Goal: Transaction & Acquisition: Purchase product/service

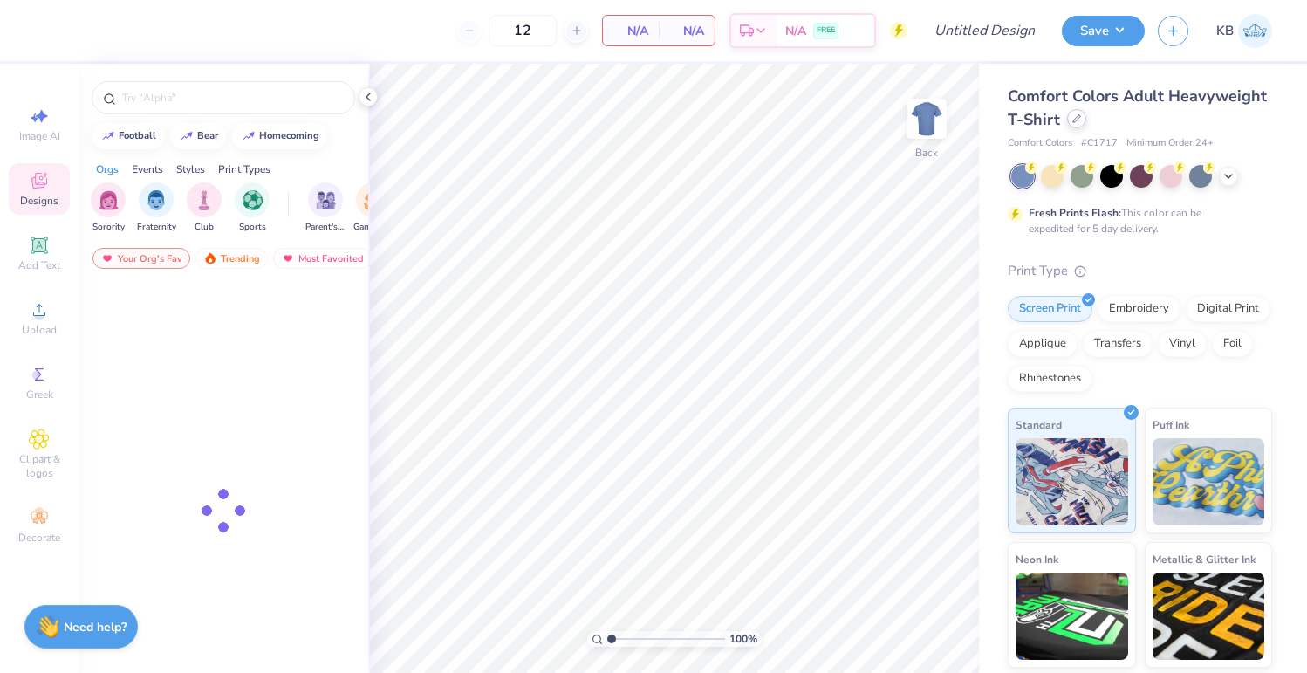
click at [1087, 127] on div at bounding box center [1076, 118] width 19 height 19
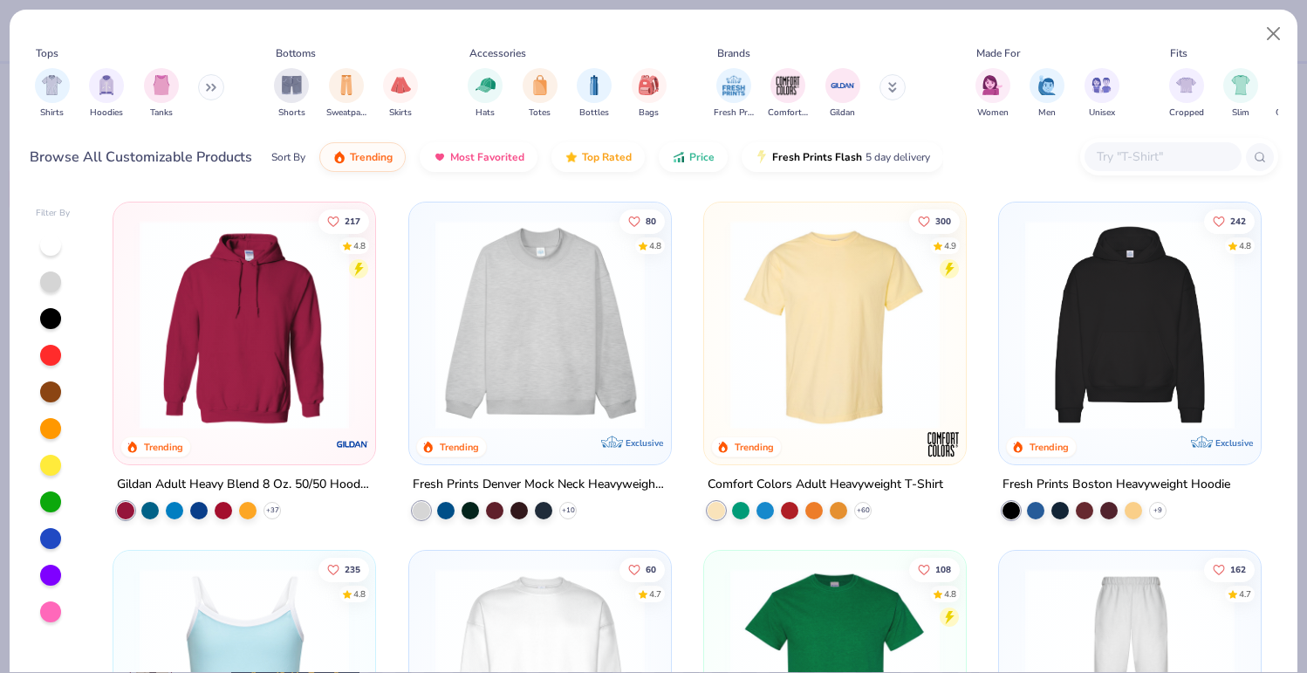
click at [769, 316] on img at bounding box center [835, 324] width 227 height 209
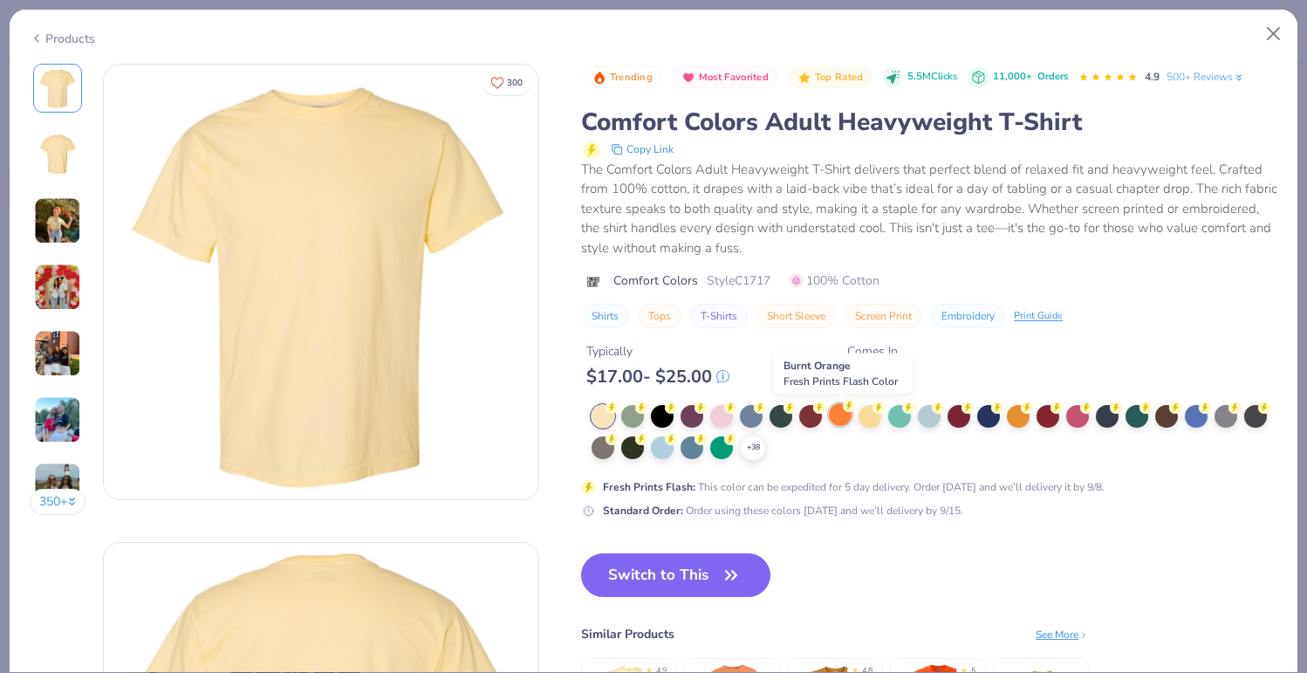
click at [850, 415] on div at bounding box center [840, 414] width 23 height 23
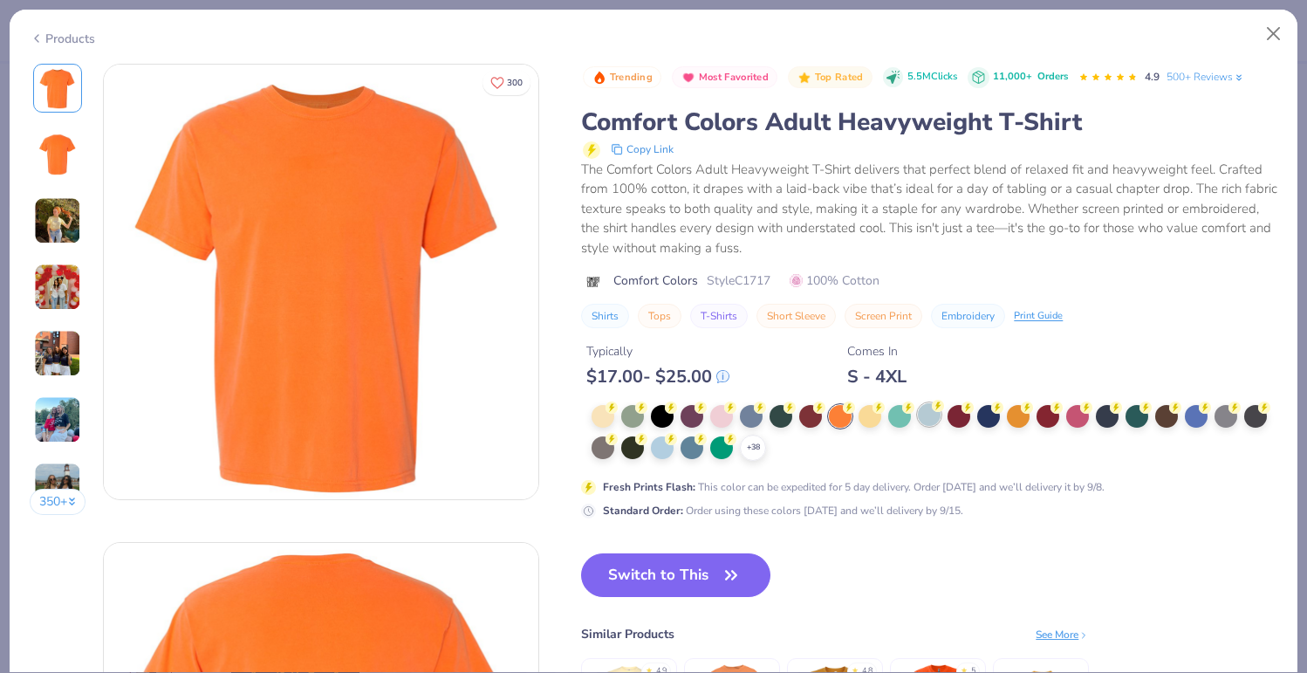
click at [929, 417] on div at bounding box center [929, 414] width 23 height 23
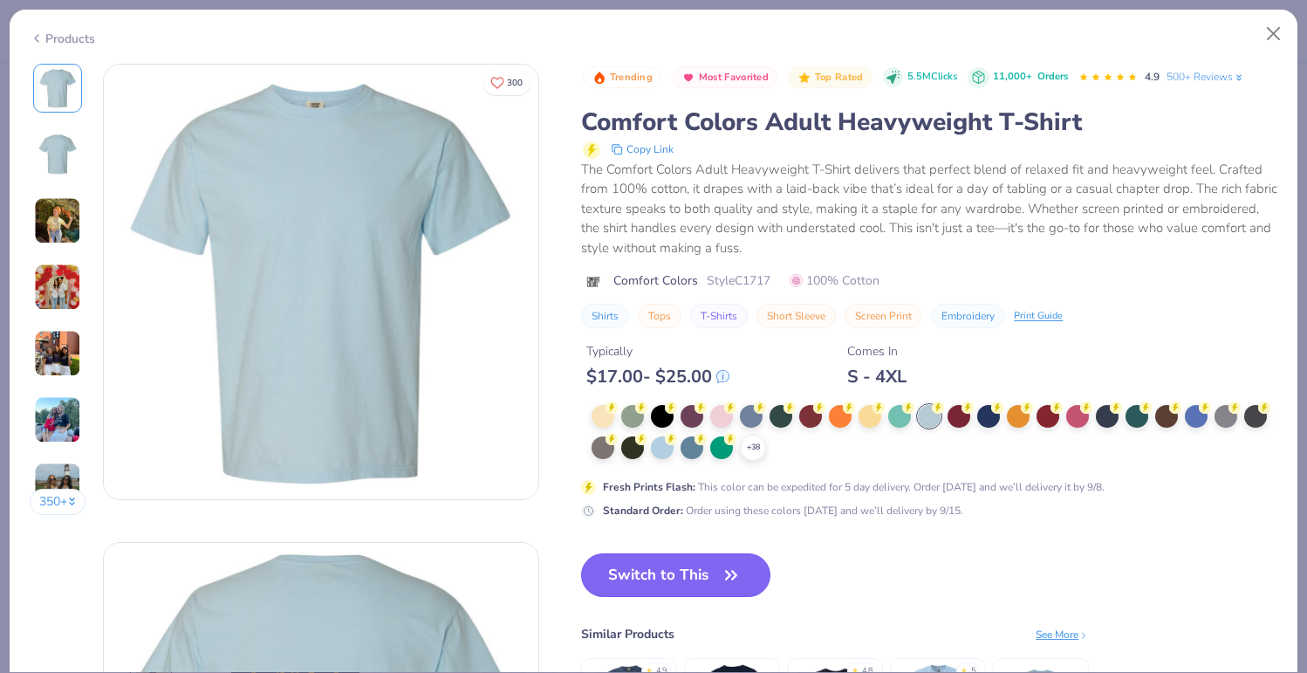
click at [683, 580] on button "Switch to This" at bounding box center [675, 575] width 189 height 44
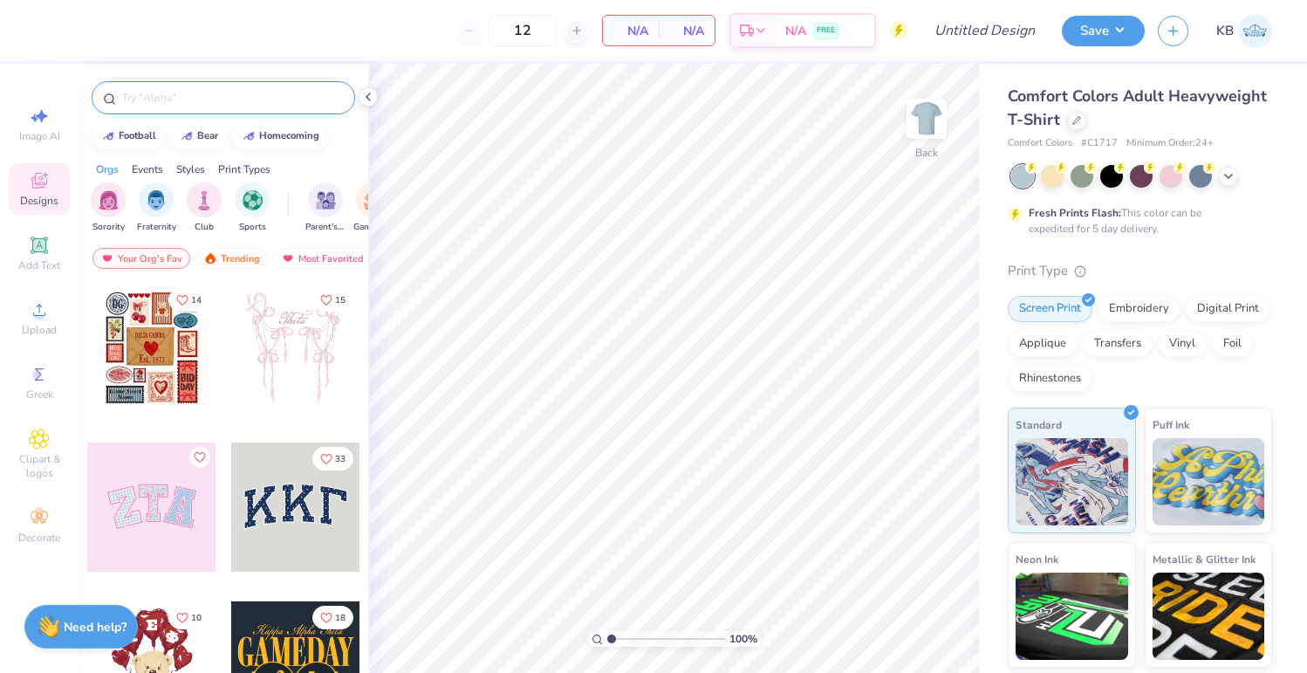
click at [226, 95] on input "text" at bounding box center [231, 97] width 223 height 17
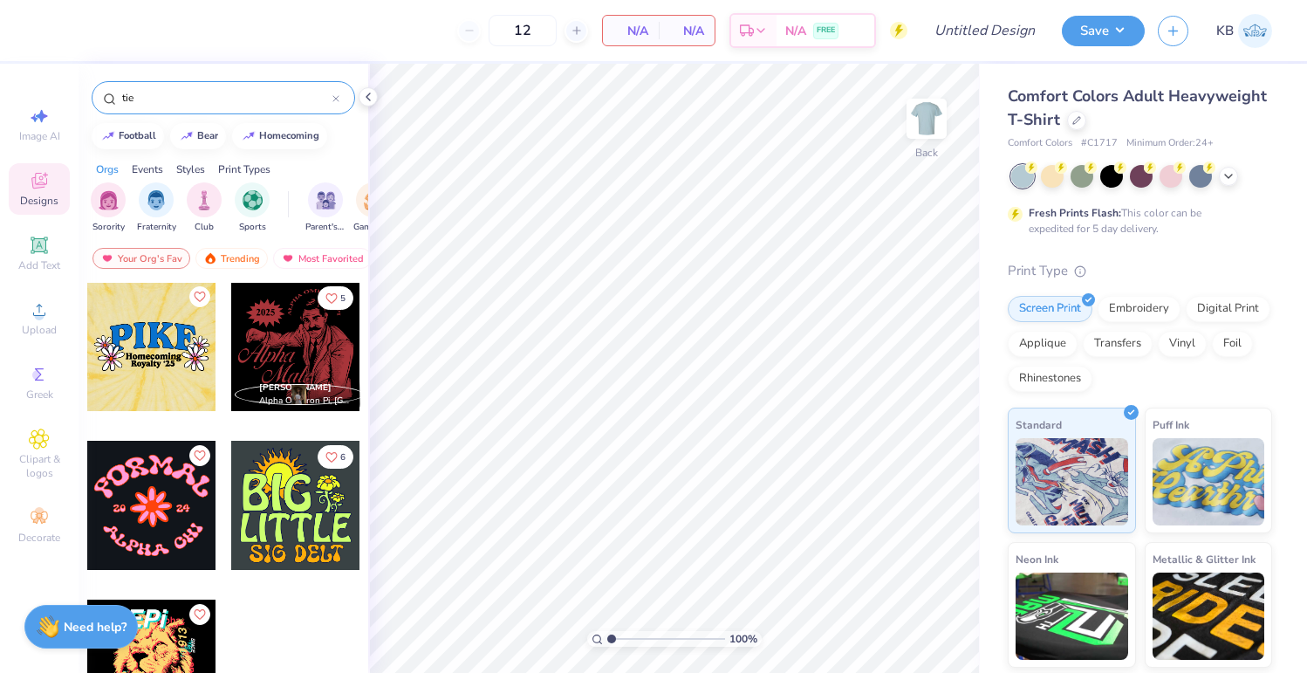
scroll to position [1292, 0]
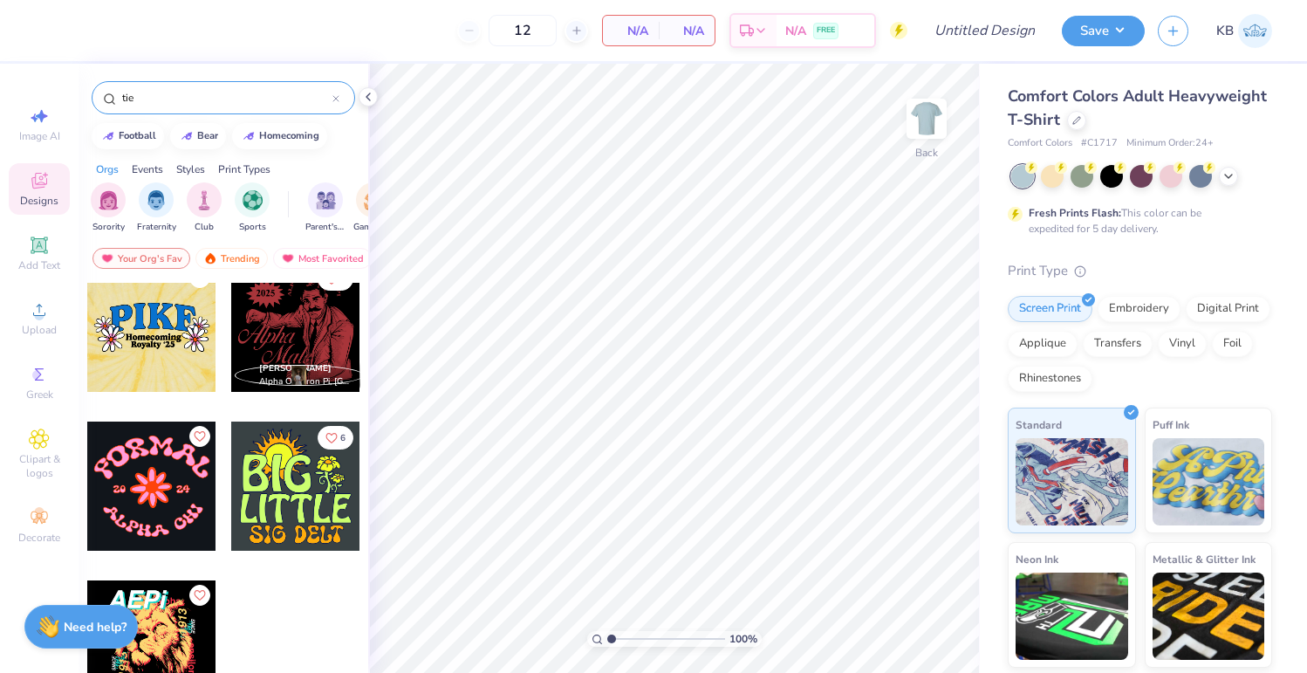
type input "tie"
